Goal: Understand process/instructions

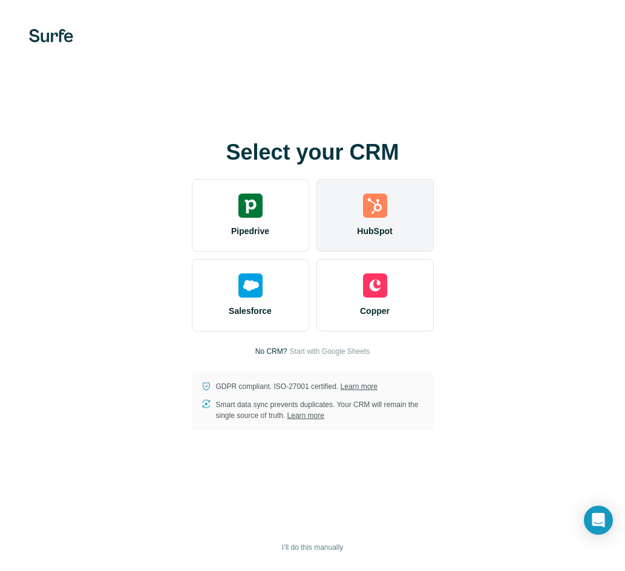
click at [391, 219] on div "HubSpot" at bounding box center [374, 215] width 117 height 73
